Goal: Entertainment & Leisure: Consume media (video, audio)

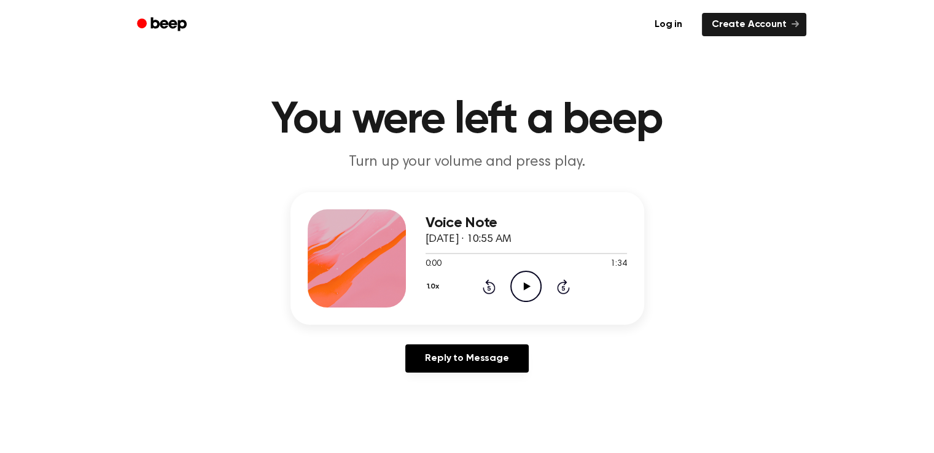
click at [538, 293] on icon "Play Audio" at bounding box center [525, 286] width 31 height 31
drag, startPoint x: 538, startPoint y: 293, endPoint x: 513, endPoint y: 317, distance: 34.3
click at [513, 317] on div "Voice Note [DATE] · 10:55 AM 0:01 1:34 Your browser does not support the [objec…" at bounding box center [467, 258] width 354 height 133
click at [430, 255] on div at bounding box center [525, 253] width 201 height 10
click at [531, 285] on icon "Play Audio" at bounding box center [525, 286] width 31 height 31
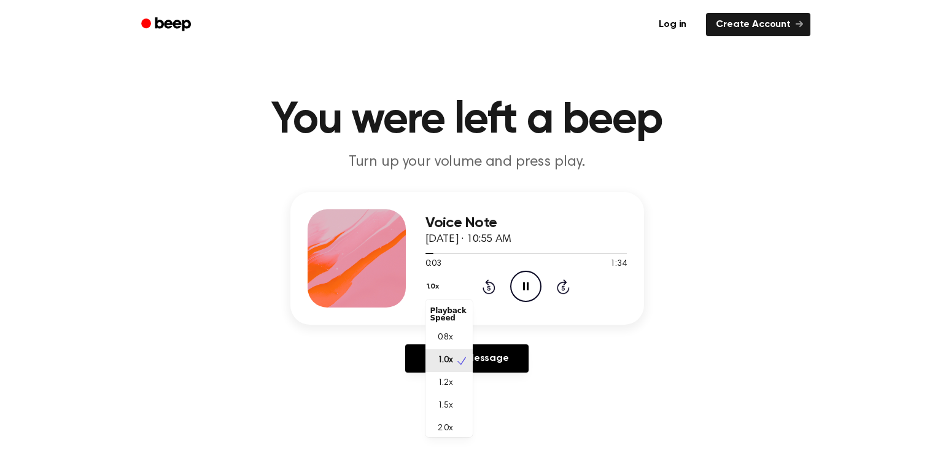
click at [436, 283] on button "1.0x" at bounding box center [434, 286] width 18 height 21
click at [449, 388] on span "1.2x" at bounding box center [445, 383] width 15 height 13
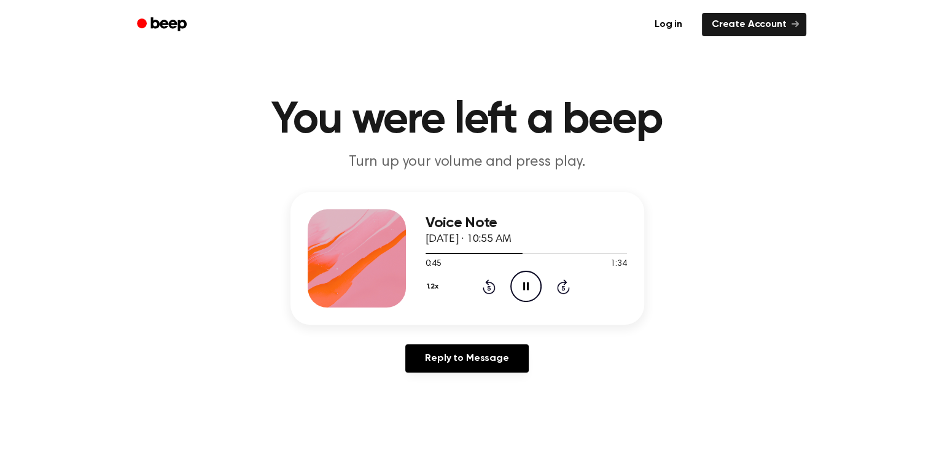
click at [526, 293] on icon "Pause Audio" at bounding box center [525, 286] width 31 height 31
click at [528, 294] on icon "Play Audio" at bounding box center [525, 286] width 31 height 31
click at [530, 292] on icon "Pause Audio" at bounding box center [525, 286] width 31 height 31
click at [540, 253] on div at bounding box center [490, 253] width 131 height 1
click at [529, 288] on icon "Play Audio" at bounding box center [525, 286] width 31 height 31
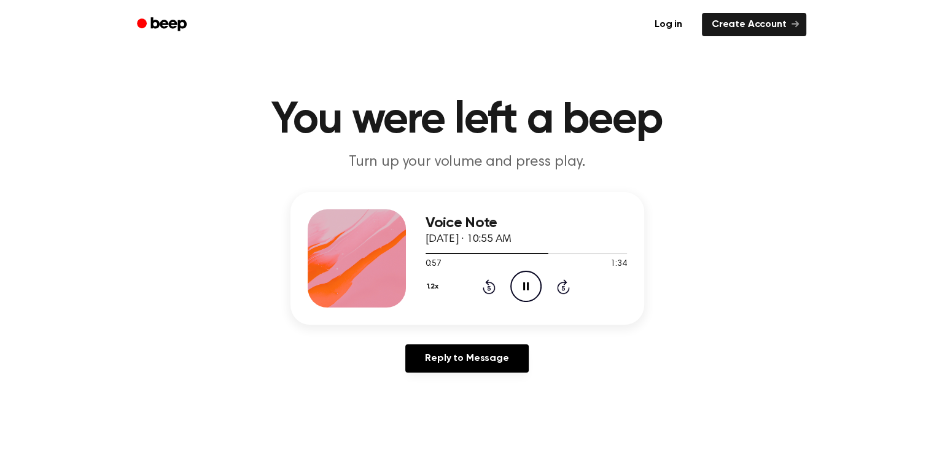
click at [529, 288] on icon "Pause Audio" at bounding box center [525, 286] width 31 height 31
click at [529, 288] on icon "Play Audio" at bounding box center [525, 286] width 31 height 31
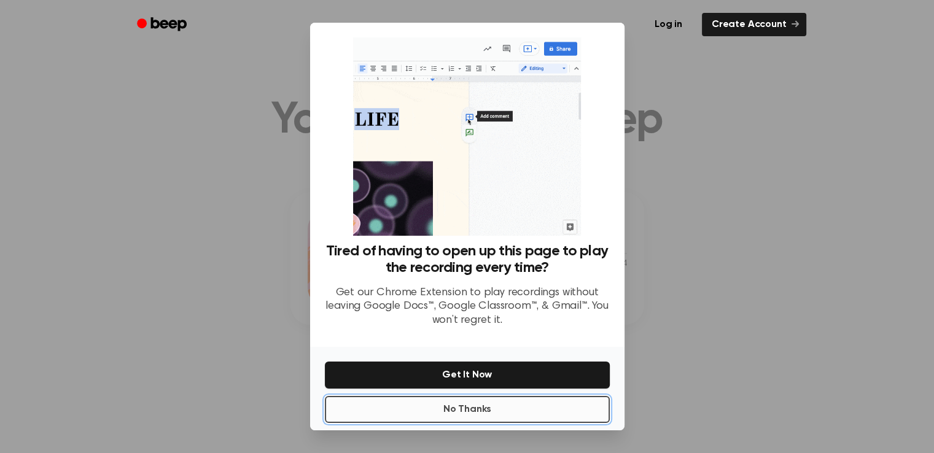
click at [554, 405] on button "No Thanks" at bounding box center [467, 409] width 285 height 27
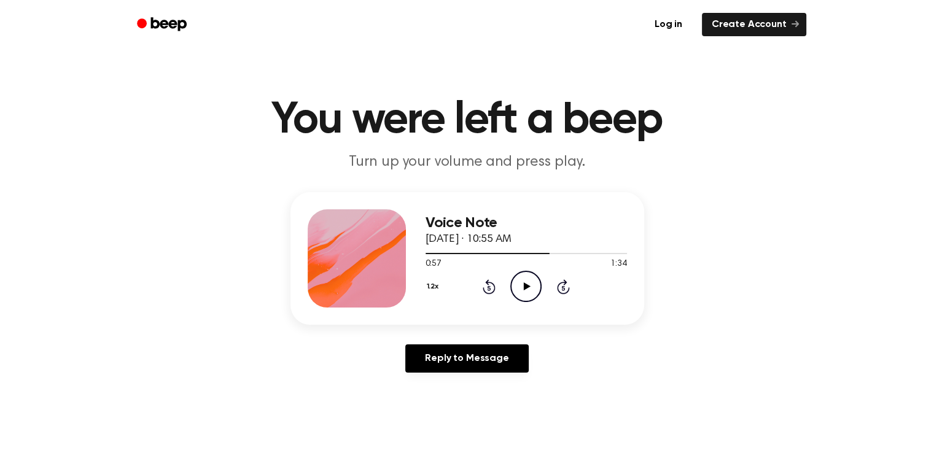
click at [538, 284] on icon "Play Audio" at bounding box center [525, 286] width 31 height 31
